Goal: Information Seeking & Learning: Understand process/instructions

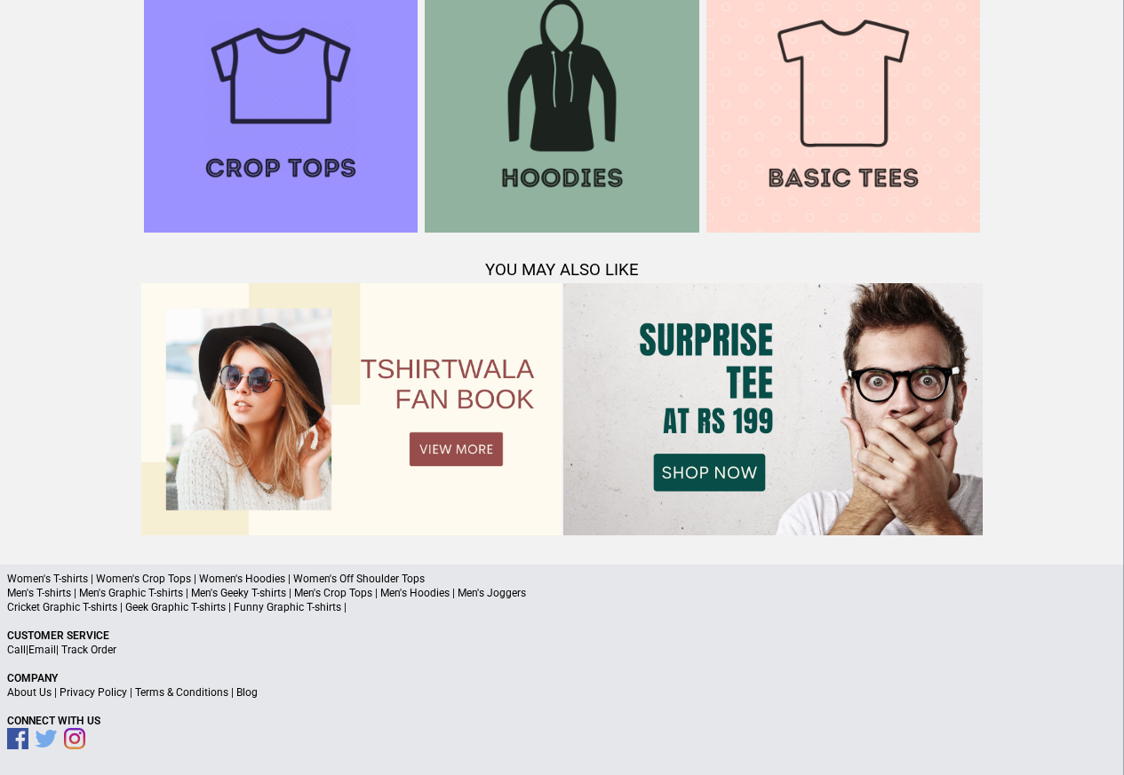
scroll to position [1714, 0]
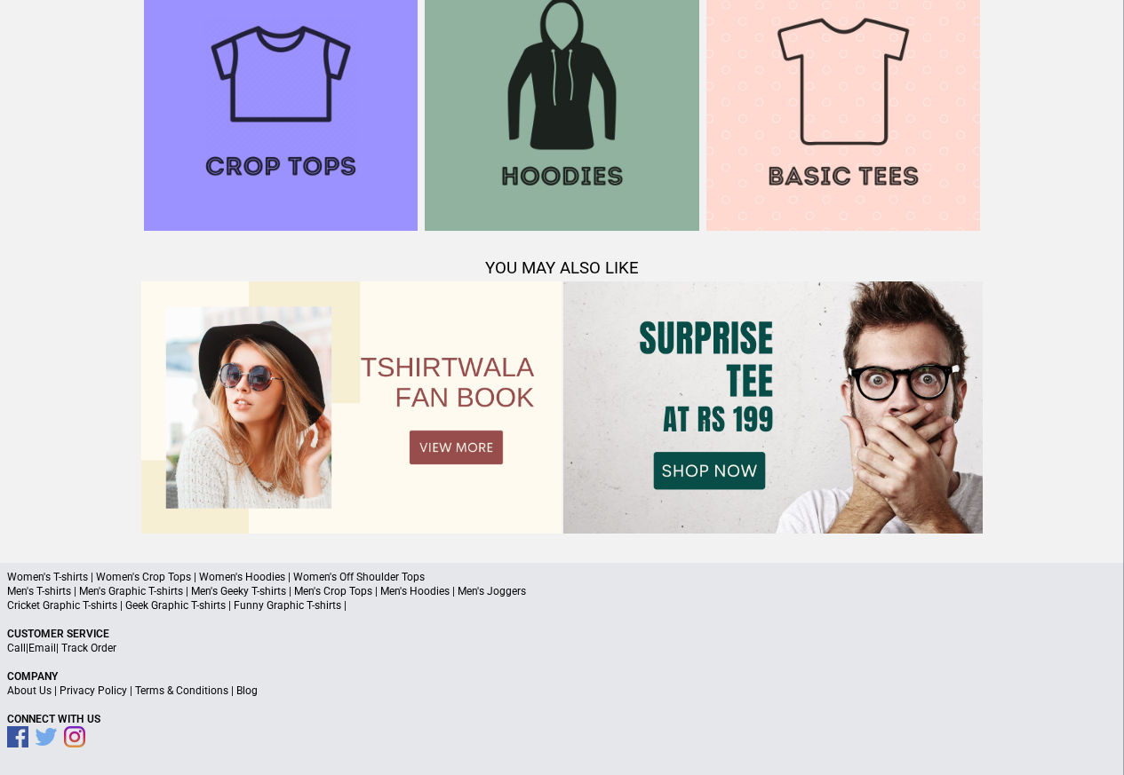
click at [202, 694] on link "Terms & Conditions" at bounding box center [181, 691] width 93 height 12
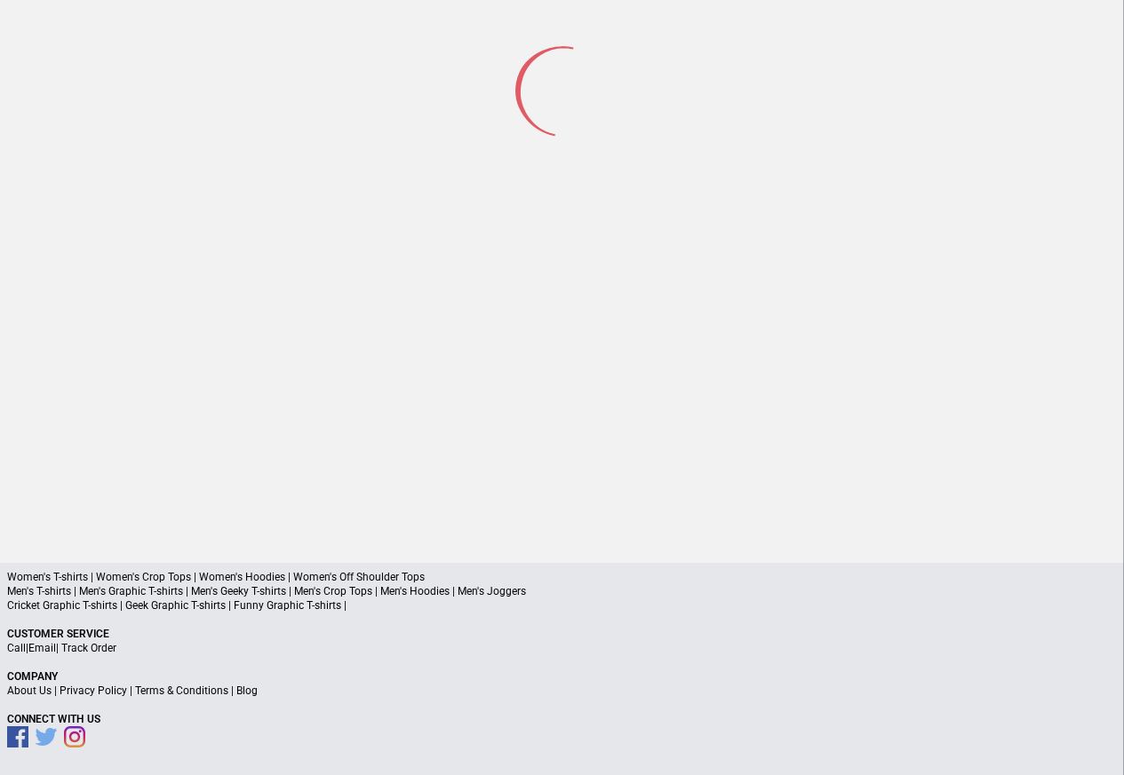
scroll to position [83, 0]
